Goal: Information Seeking & Learning: Learn about a topic

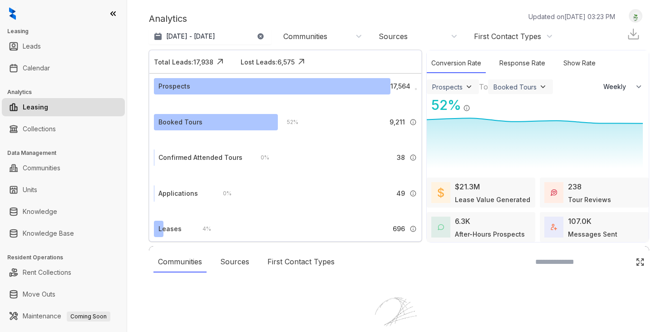
select select "******"
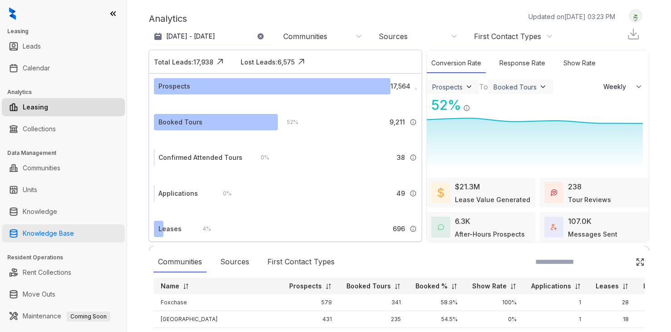
click at [74, 235] on link "Knowledge Base" at bounding box center [48, 233] width 51 height 18
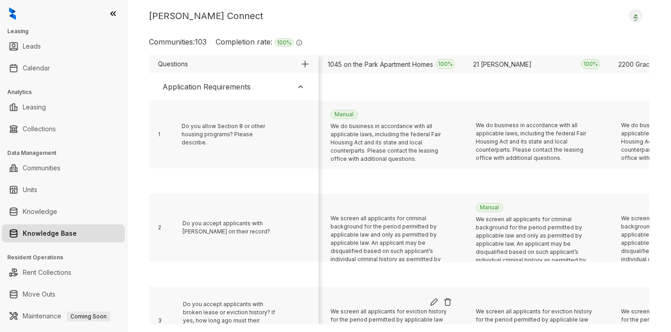
click at [303, 86] on img at bounding box center [300, 86] width 9 height 9
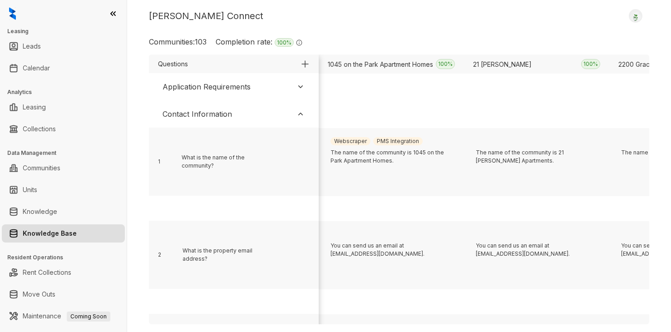
click at [298, 116] on img at bounding box center [300, 113] width 9 height 9
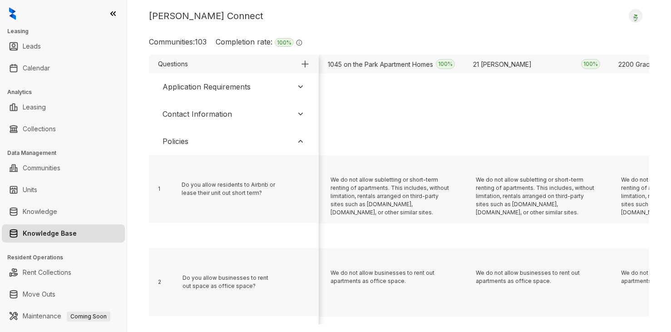
click at [278, 145] on div "Policies" at bounding box center [234, 141] width 161 height 20
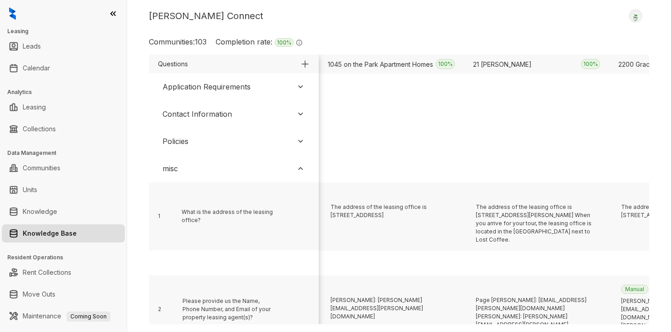
click at [264, 174] on div "misc" at bounding box center [234, 169] width 161 height 20
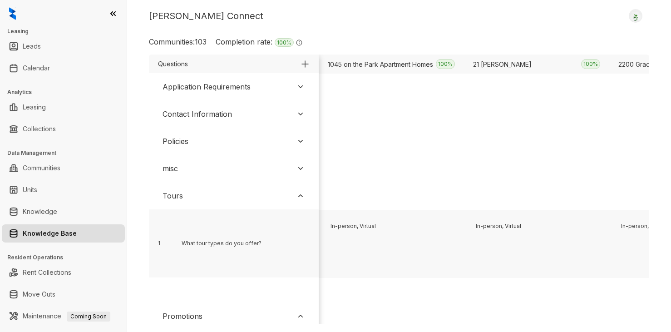
click at [256, 203] on div "Tours" at bounding box center [234, 196] width 161 height 20
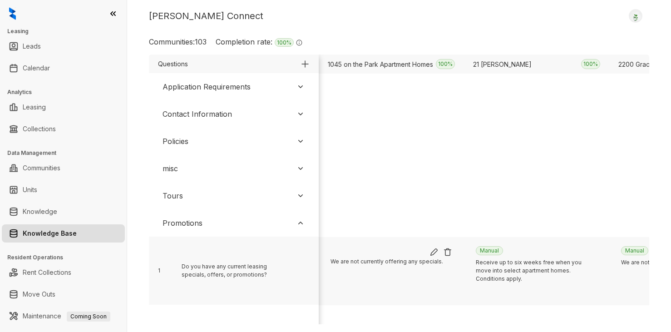
click at [433, 253] on img at bounding box center [434, 252] width 9 height 9
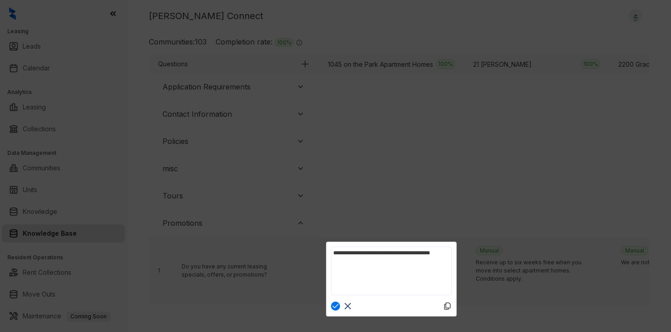
click at [347, 303] on rect at bounding box center [348, 306] width 11 height 11
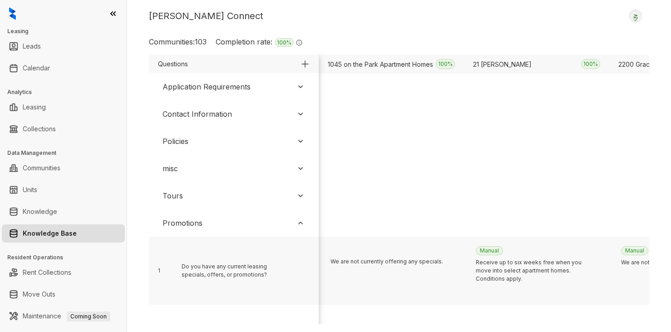
click at [262, 196] on div "Tours" at bounding box center [234, 196] width 161 height 20
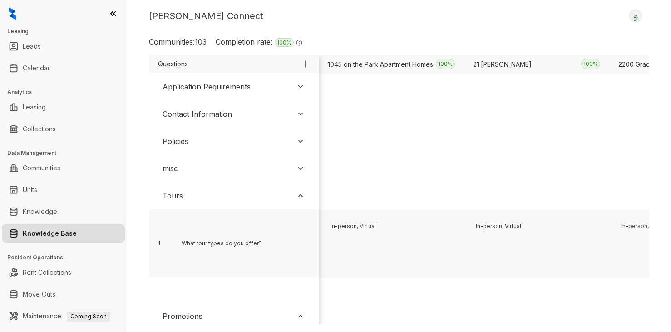
click at [257, 159] on div "misc" at bounding box center [234, 169] width 161 height 20
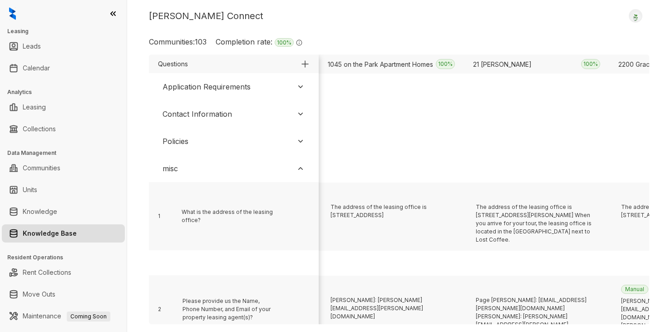
click at [243, 133] on div "Policies" at bounding box center [234, 141] width 161 height 20
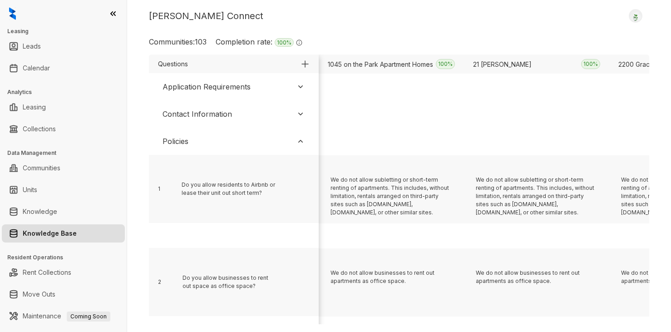
click at [234, 109] on div "Contact Information" at bounding box center [234, 114] width 161 height 20
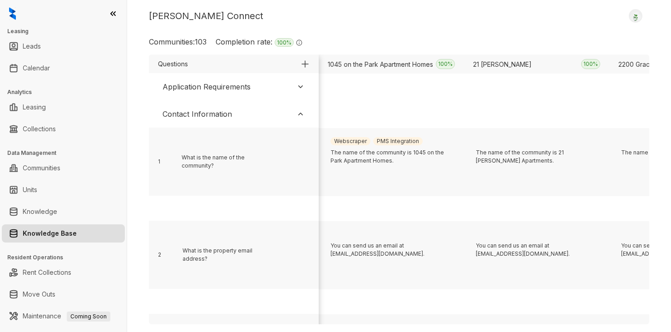
click at [236, 90] on div "Application Requirements" at bounding box center [207, 86] width 88 height 11
